Goal: Task Accomplishment & Management: Use online tool/utility

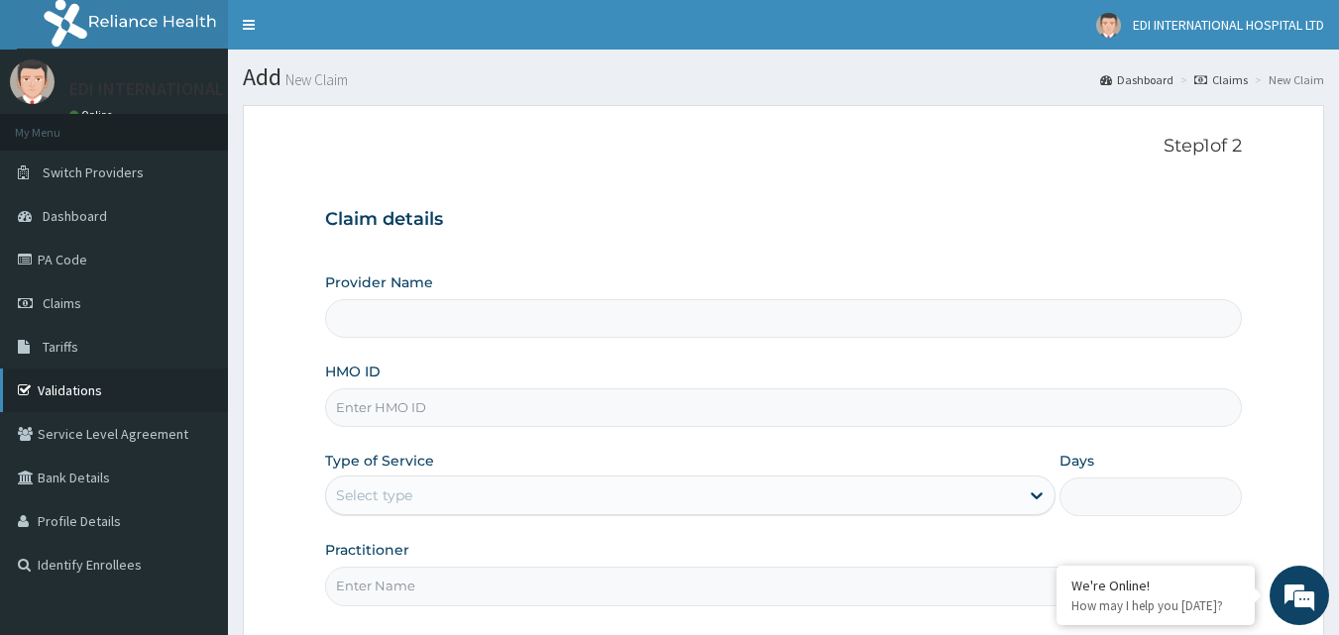
click at [80, 391] on link "Validations" at bounding box center [114, 391] width 228 height 44
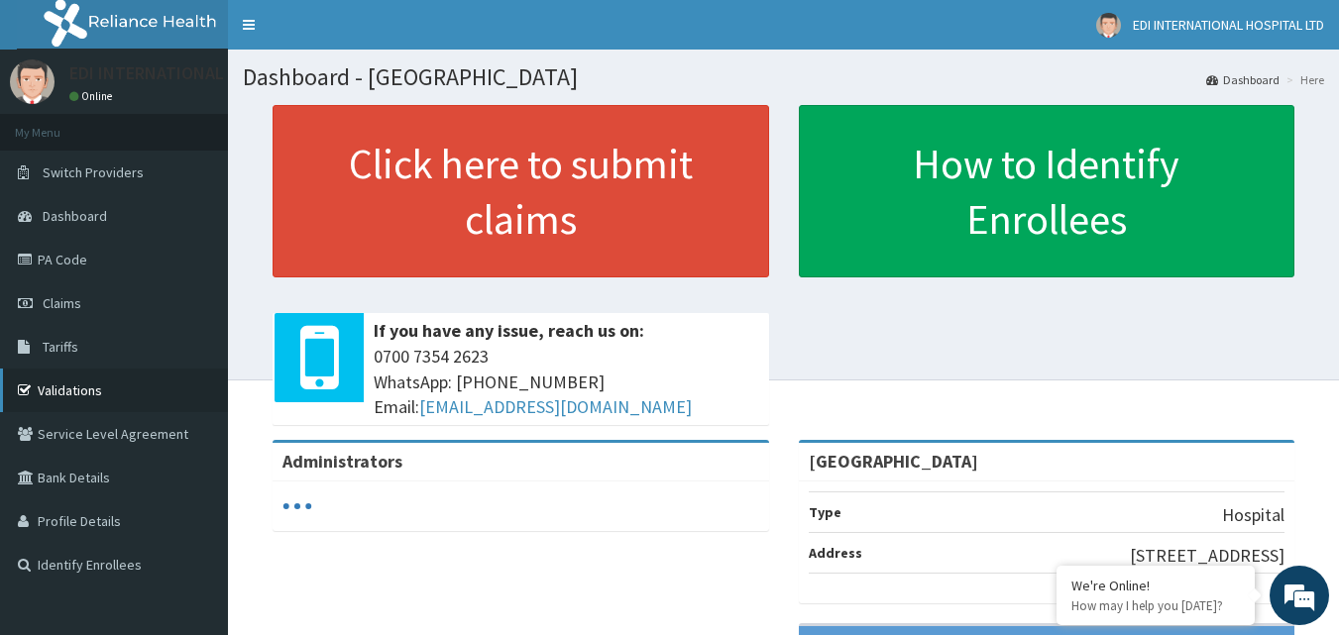
click at [87, 388] on link "Validations" at bounding box center [114, 391] width 228 height 44
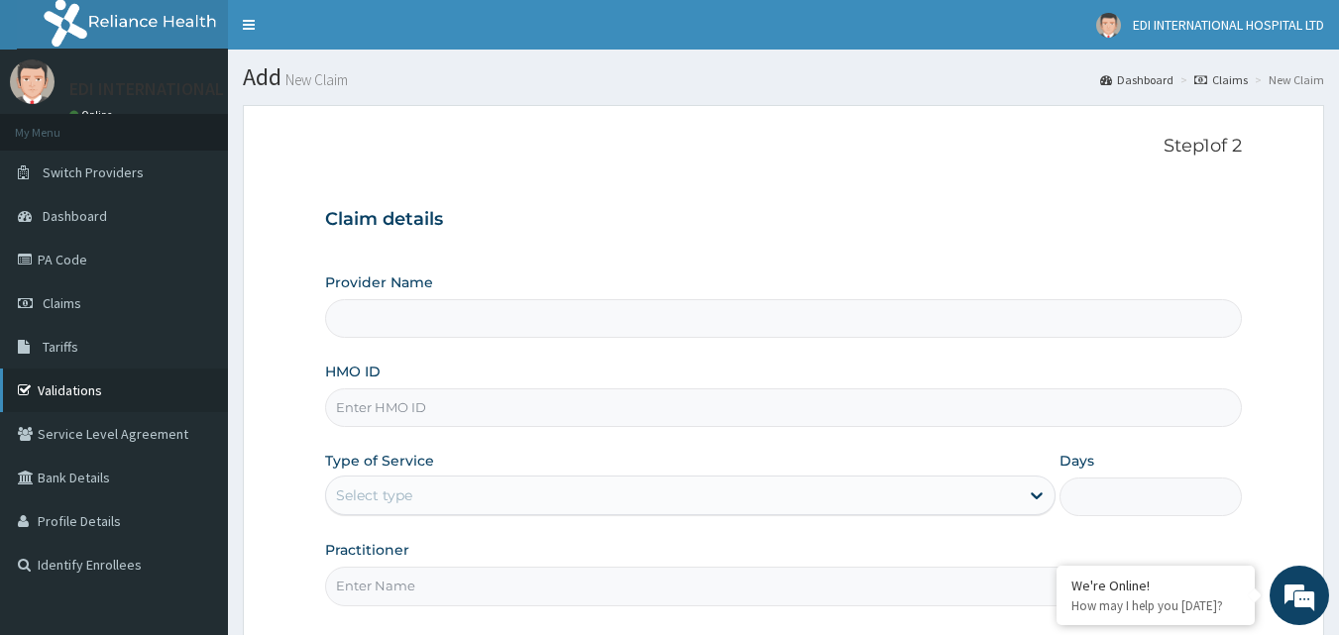
click at [98, 390] on link "Validations" at bounding box center [114, 391] width 228 height 44
type input "[GEOGRAPHIC_DATA]"
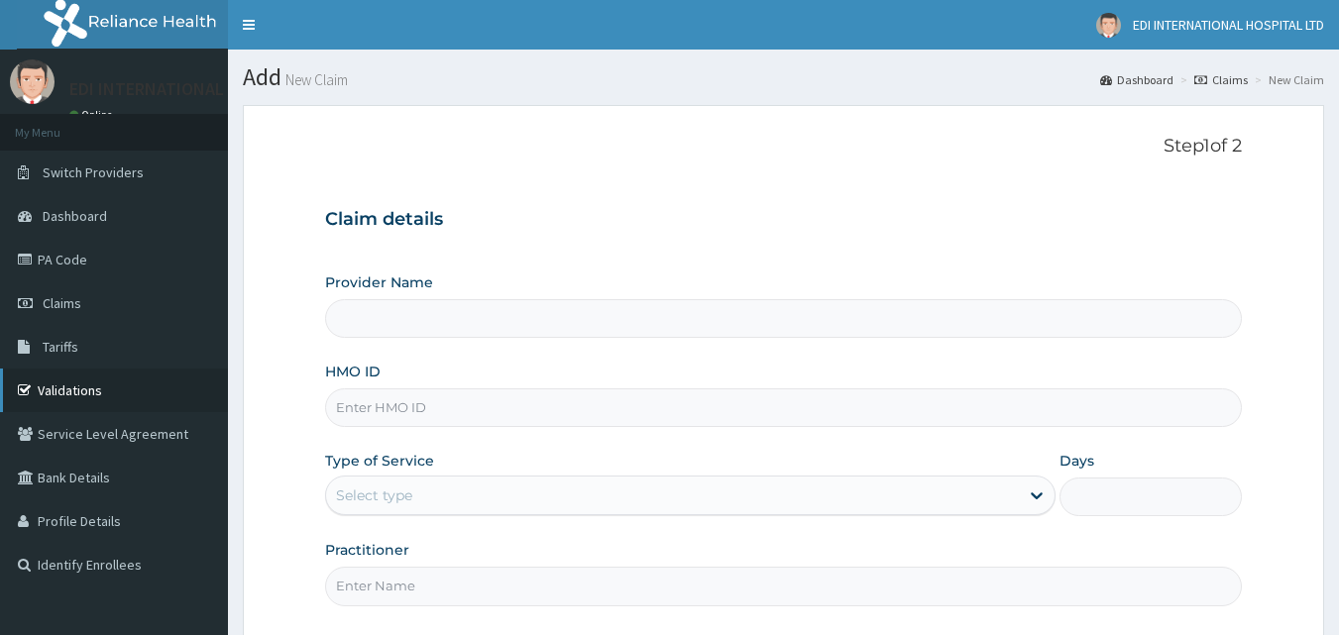
click at [69, 384] on link "Validations" at bounding box center [114, 391] width 228 height 44
click at [76, 399] on link "Validations" at bounding box center [114, 391] width 228 height 44
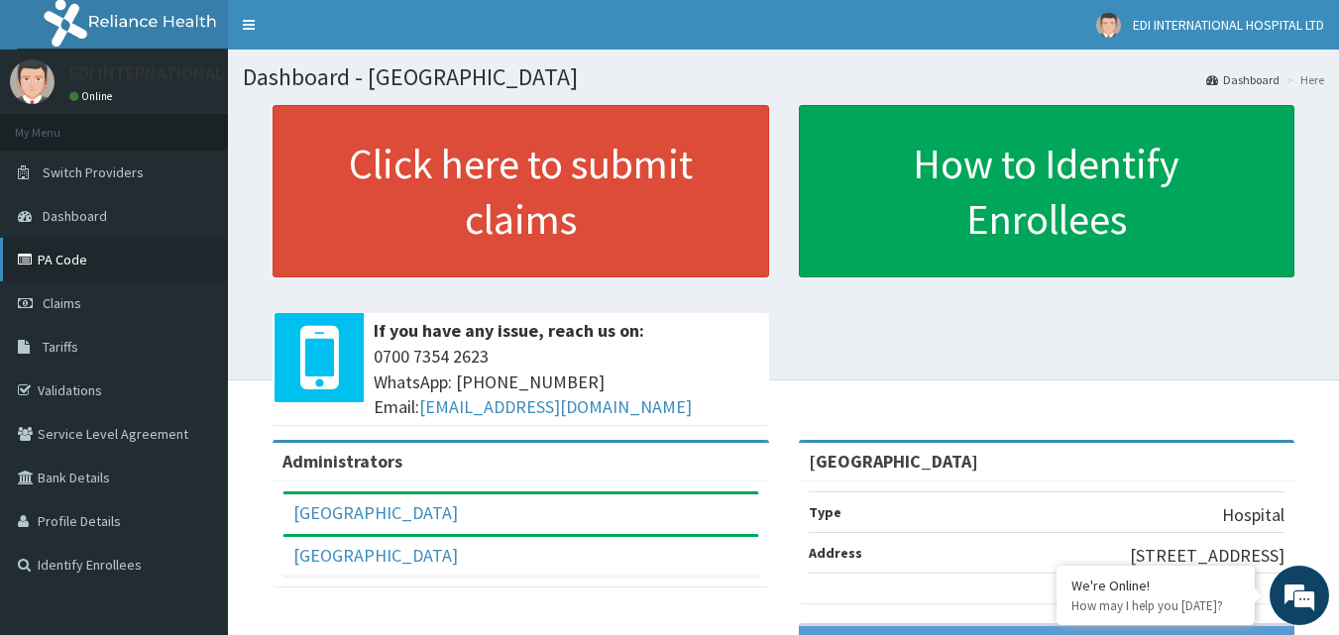
click at [71, 257] on link "PA Code" at bounding box center [114, 260] width 228 height 44
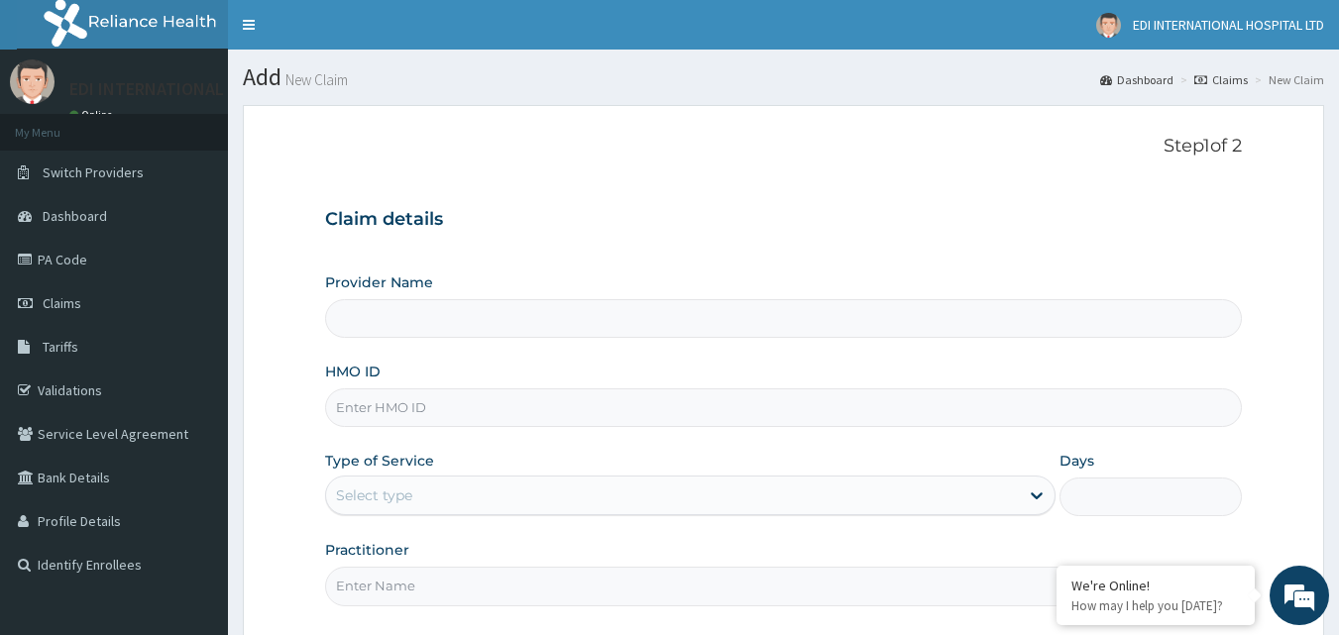
type input "[GEOGRAPHIC_DATA]"
click at [48, 345] on span "Tariffs" at bounding box center [61, 347] width 36 height 18
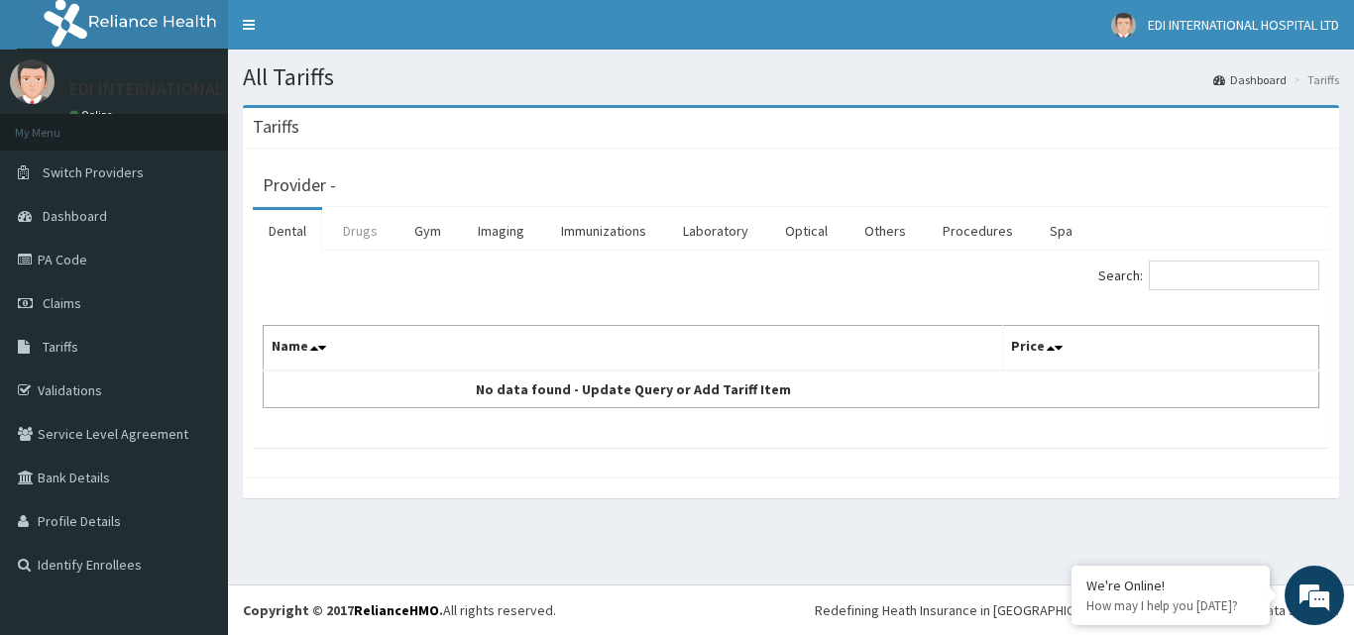
click at [385, 241] on link "Drugs" at bounding box center [360, 231] width 66 height 42
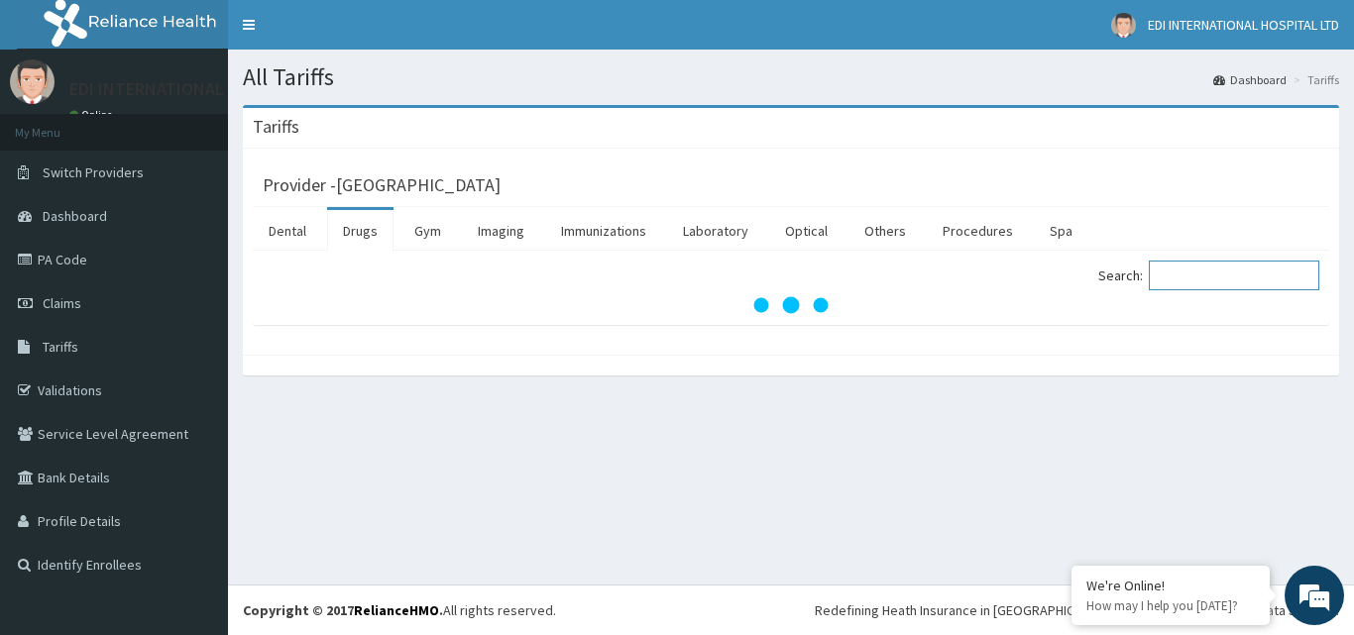
click at [1176, 271] on input "Search:" at bounding box center [1234, 276] width 171 height 30
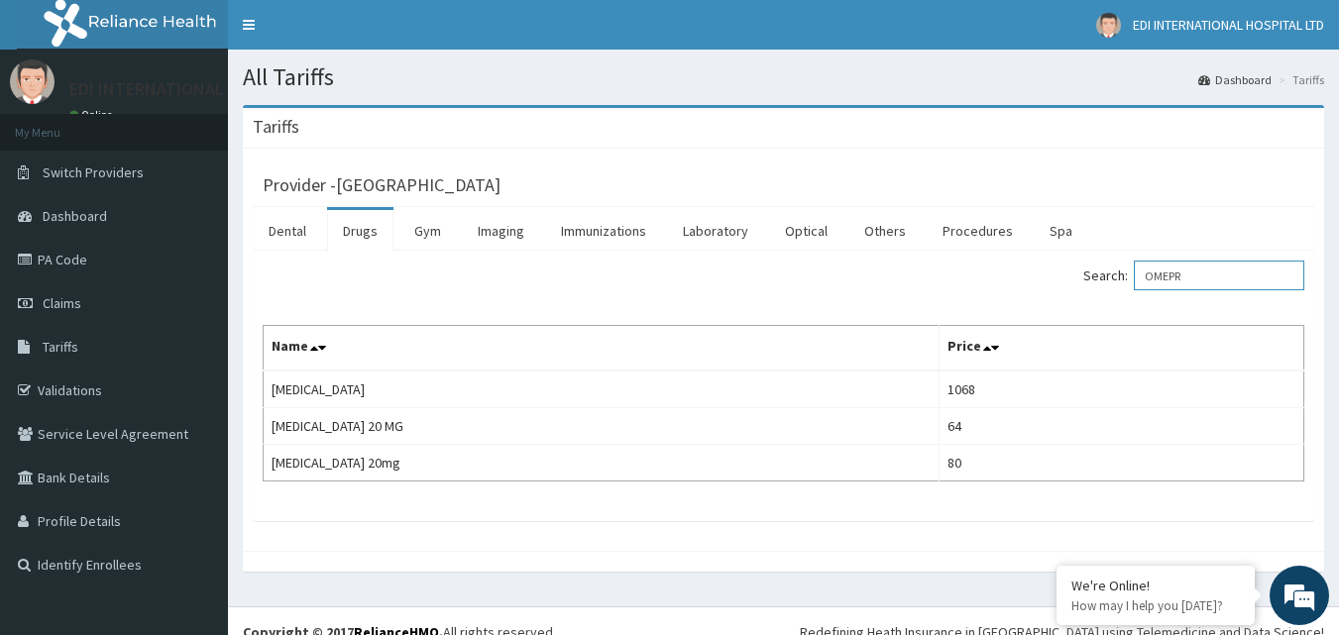
click at [1223, 263] on input "OMEPR" at bounding box center [1219, 276] width 171 height 30
type input "O"
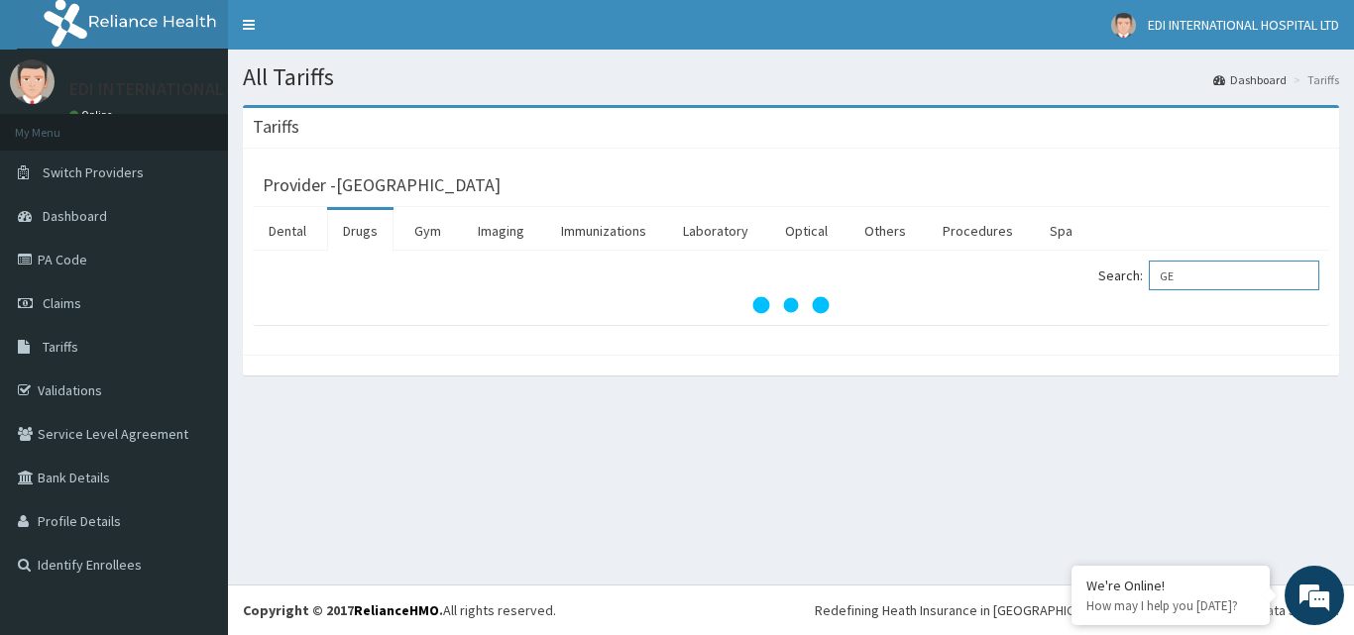
type input "G"
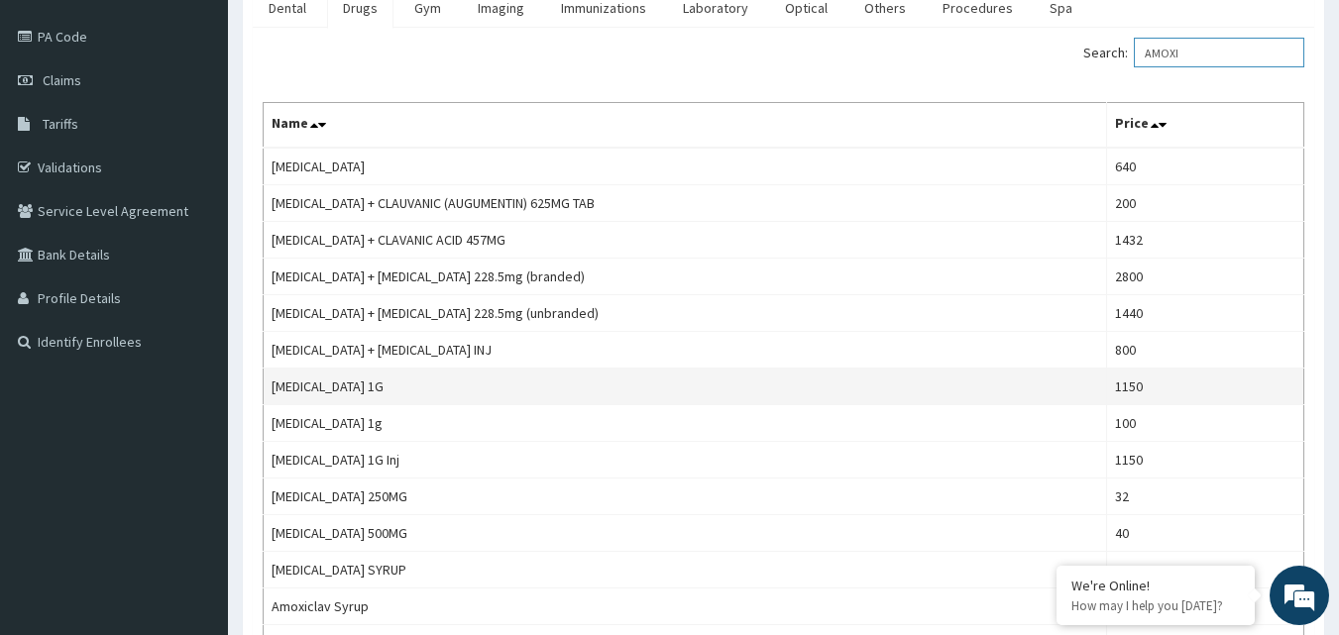
scroll to position [198, 0]
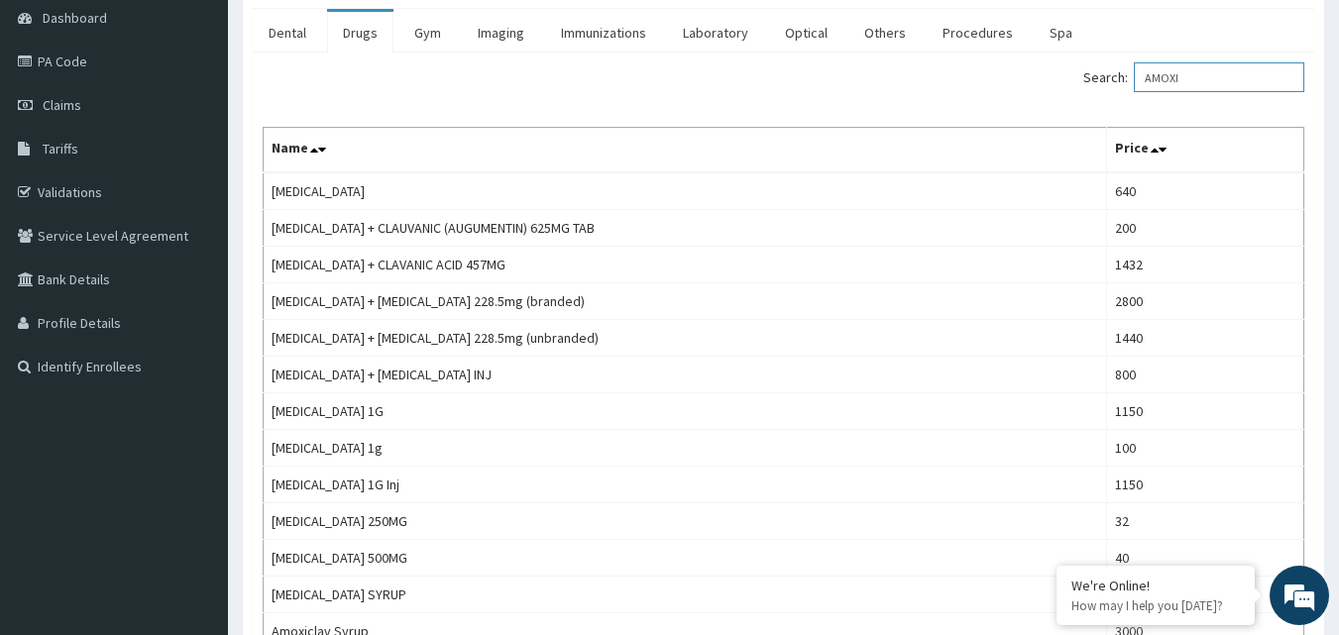
type input "AMOXI"
